Goal: Book appointment/travel/reservation

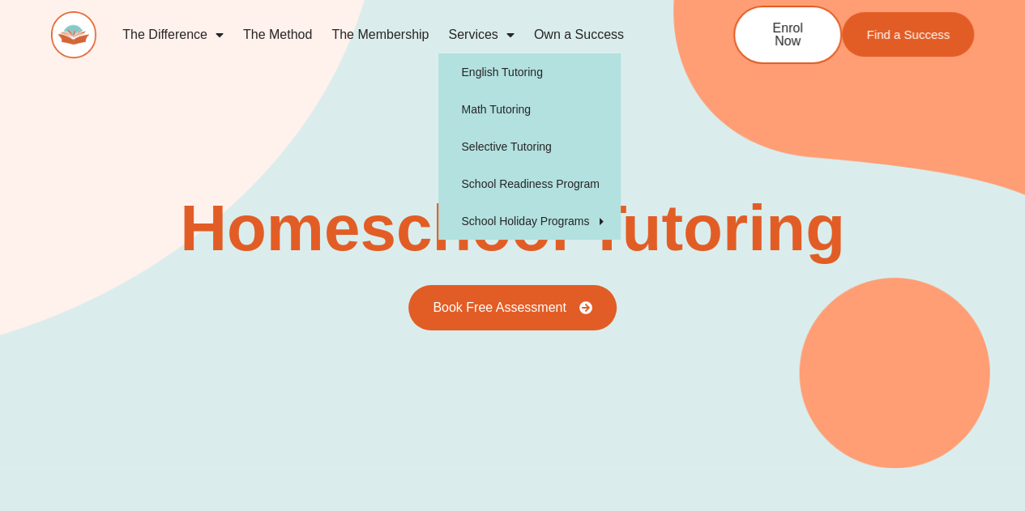
click at [499, 36] on span "Menu" at bounding box center [507, 34] width 16 height 29
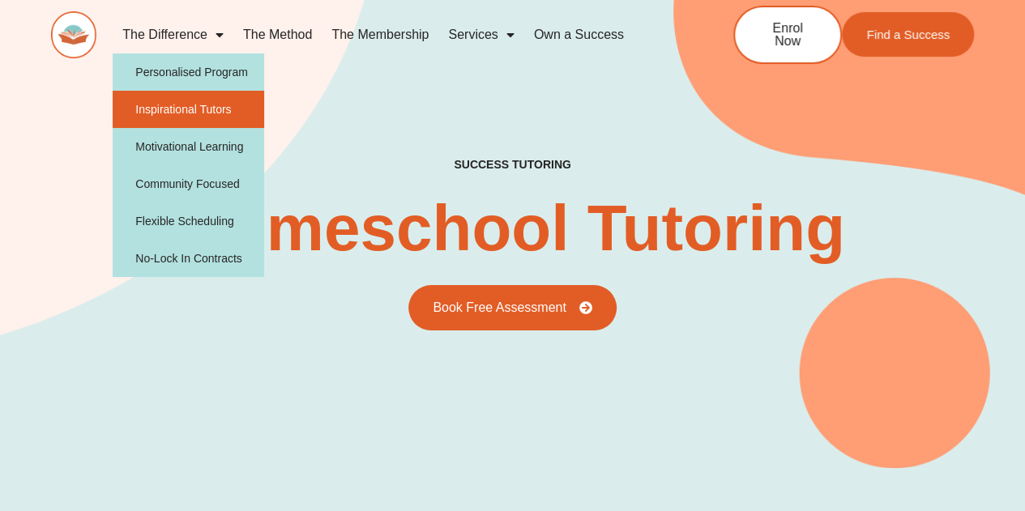
click at [173, 106] on link "Inspirational Tutors" at bounding box center [189, 109] width 152 height 37
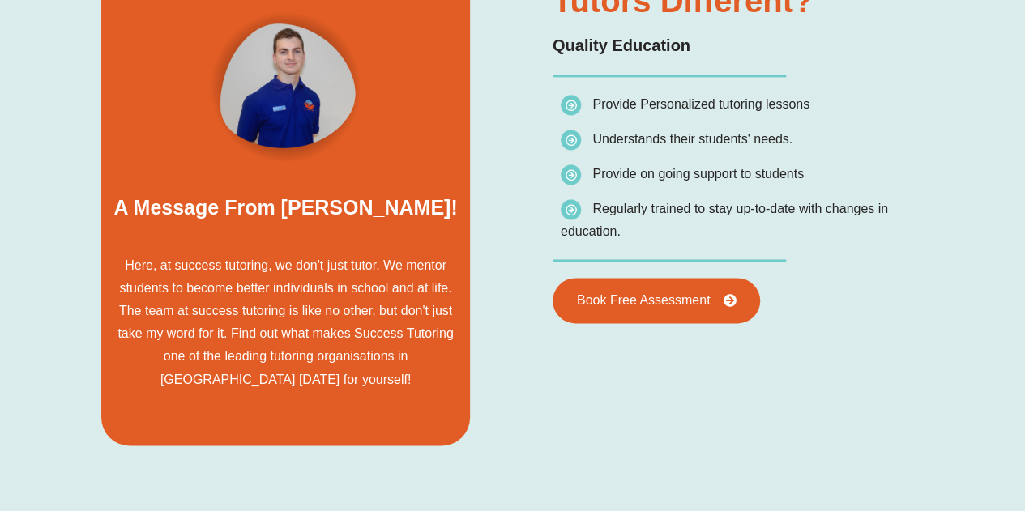
scroll to position [1210, 0]
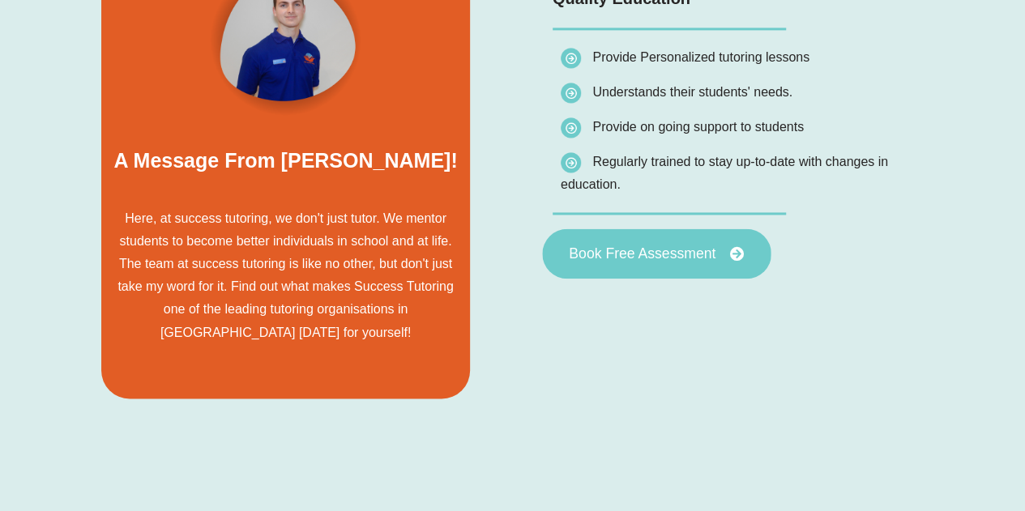
click at [613, 255] on span "Book Free Assessment" at bounding box center [642, 253] width 147 height 15
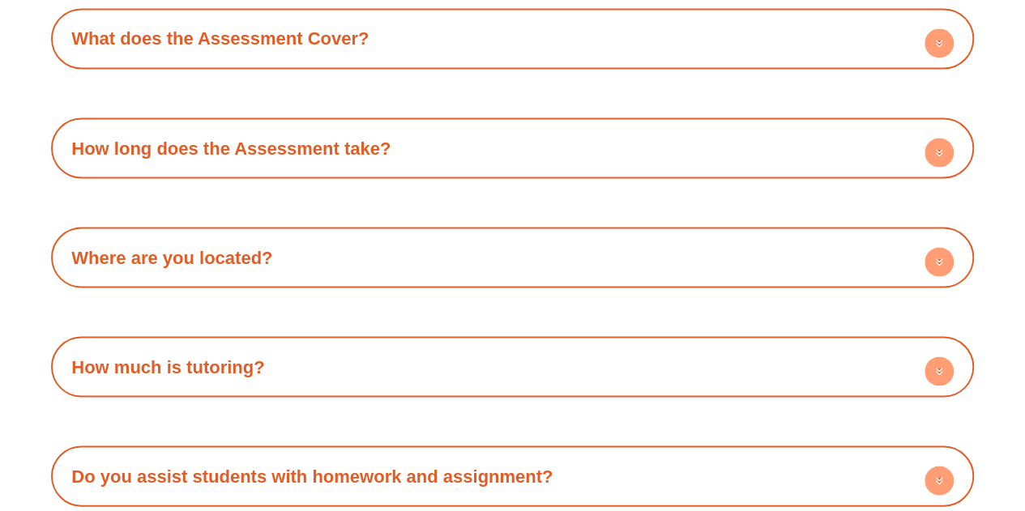
scroll to position [4291, 0]
